Goal: Find contact information: Find contact information

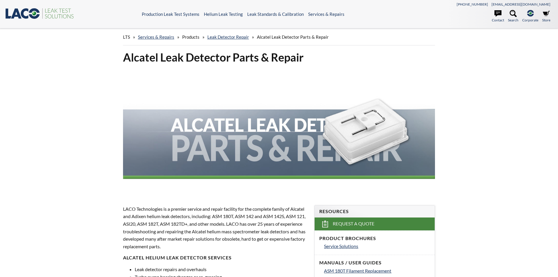
select select
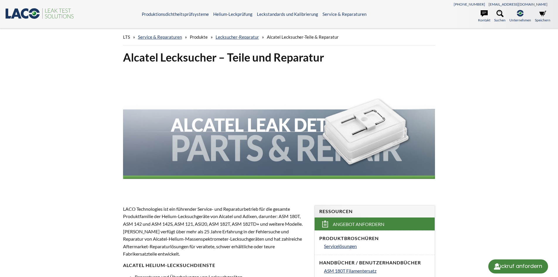
click at [485, 18] on link "Kontakt" at bounding box center [484, 16] width 12 height 13
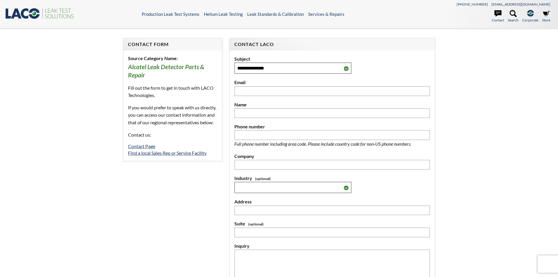
select select
